Goal: Transaction & Acquisition: Purchase product/service

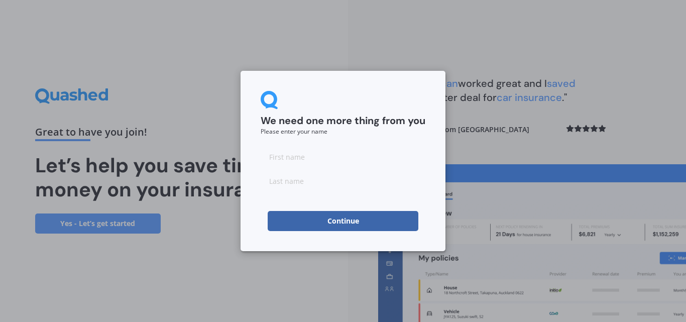
click at [273, 157] on input at bounding box center [343, 157] width 165 height 20
type input "Al"
click at [298, 181] on input at bounding box center [343, 181] width 165 height 20
type input "[PERSON_NAME]"
click at [337, 221] on button "Continue" at bounding box center [343, 221] width 151 height 20
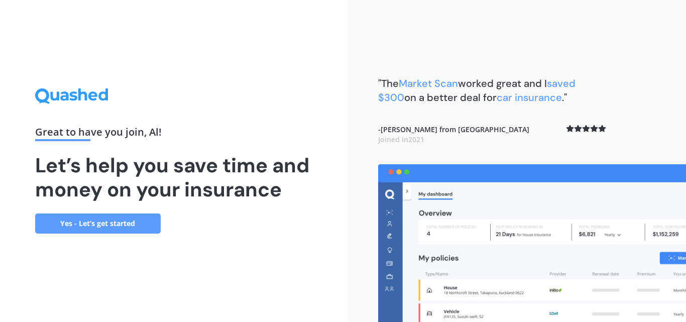
click at [113, 223] on link "Yes - Let’s get started" at bounding box center [98, 224] width 126 height 20
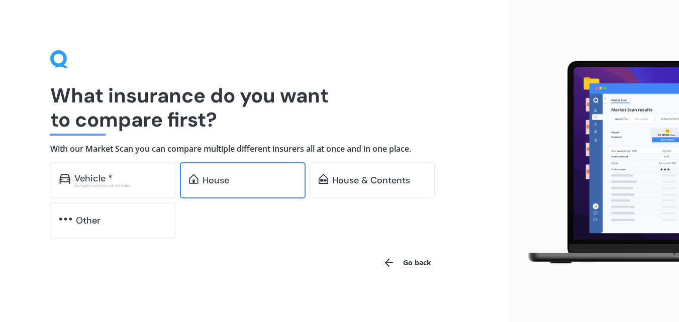
click at [227, 179] on div "House" at bounding box center [215, 180] width 27 height 10
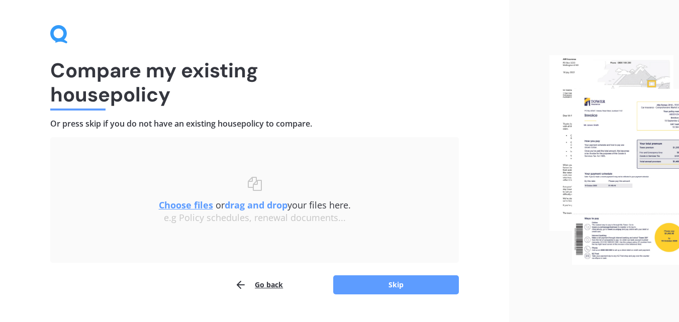
scroll to position [48, 0]
